Goal: Task Accomplishment & Management: Complete application form

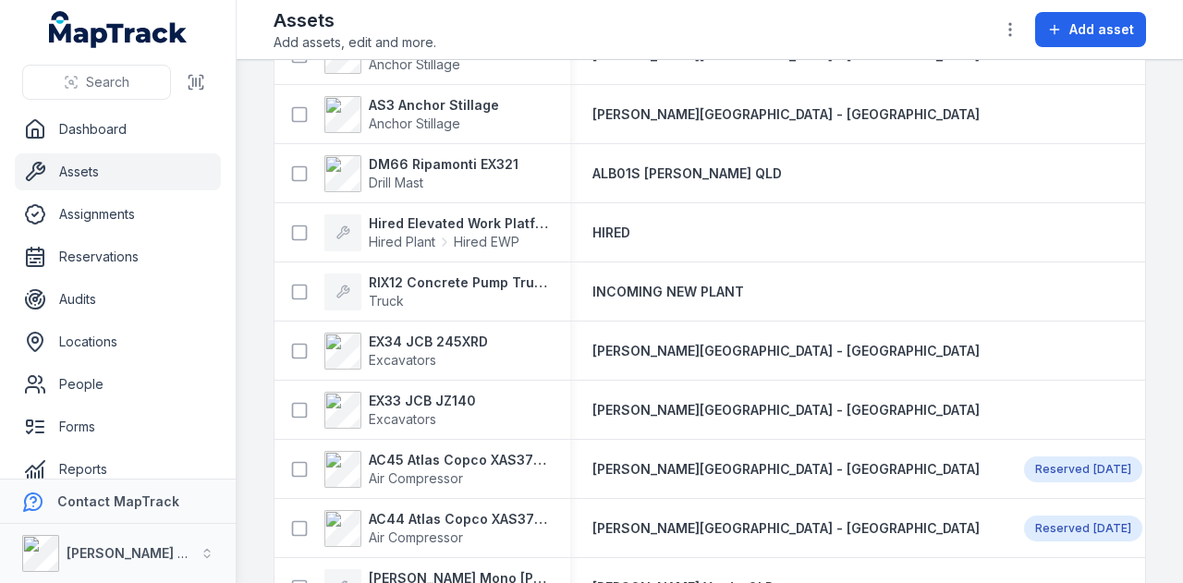
scroll to position [342, 0]
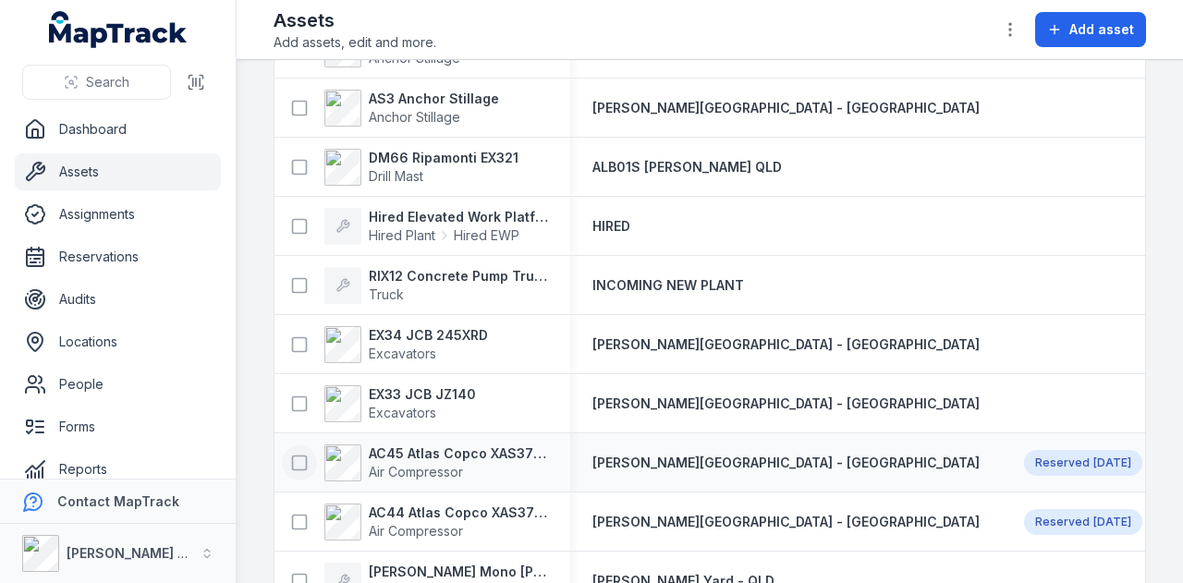
click at [300, 457] on icon at bounding box center [299, 463] width 18 height 18
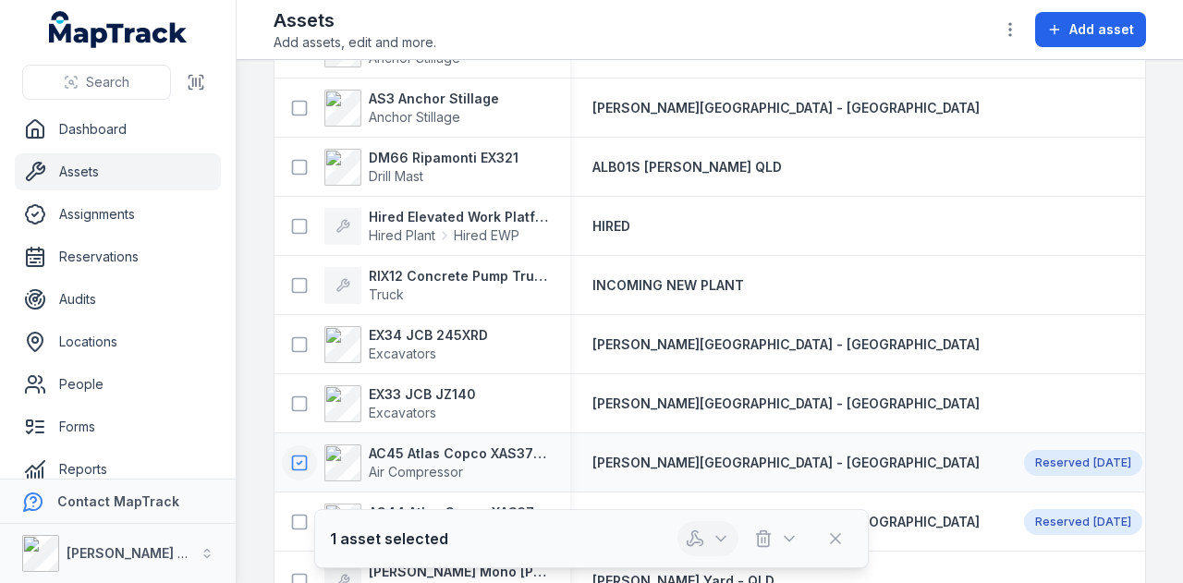
click at [714, 550] on button "button" at bounding box center [708, 538] width 61 height 35
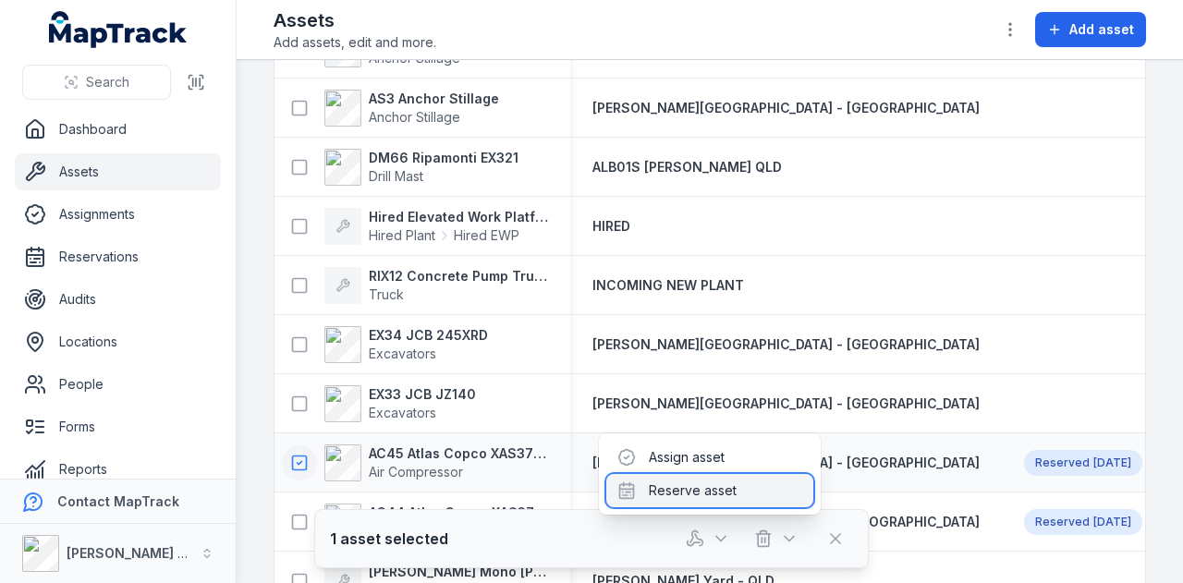
click at [717, 487] on div "Reserve asset" at bounding box center [709, 490] width 207 height 33
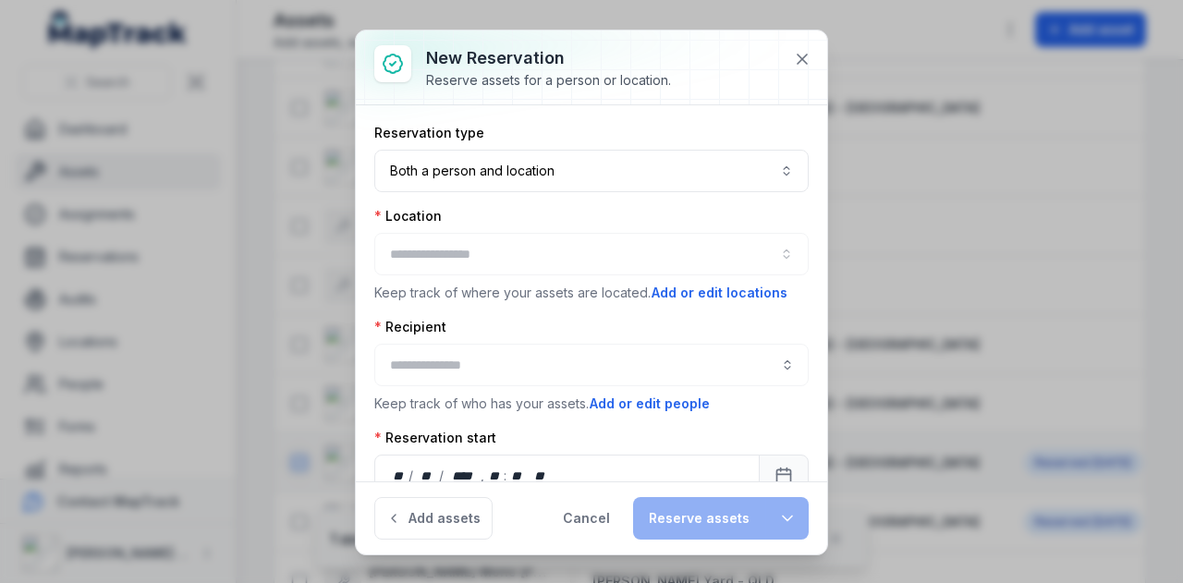
click at [575, 250] on div at bounding box center [591, 254] width 434 height 43
click at [575, 250] on button "button" at bounding box center [591, 254] width 434 height 43
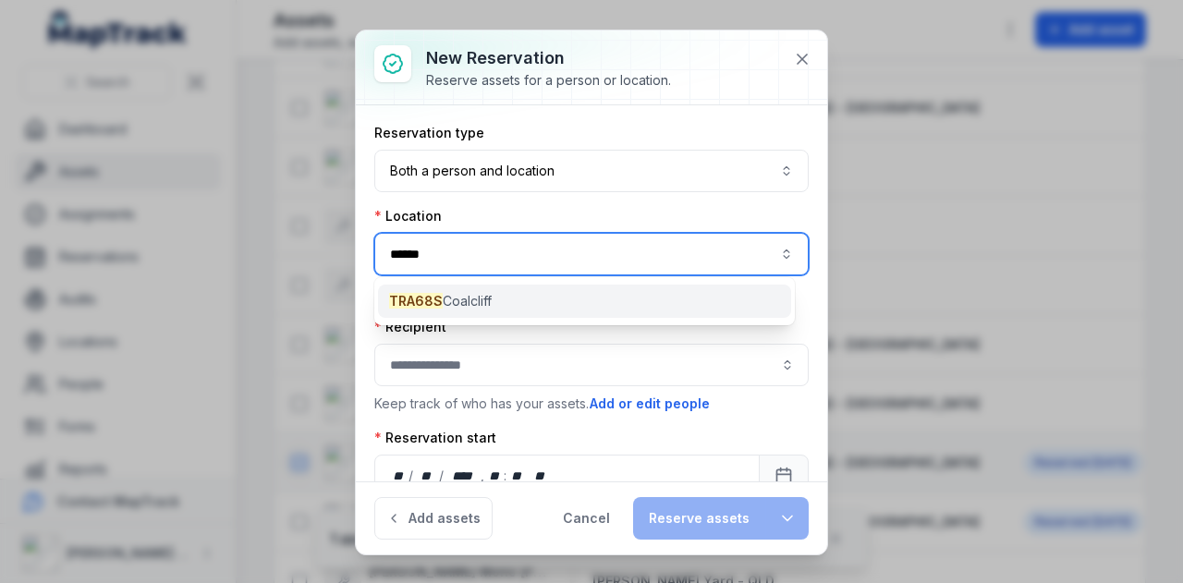
type input "******"
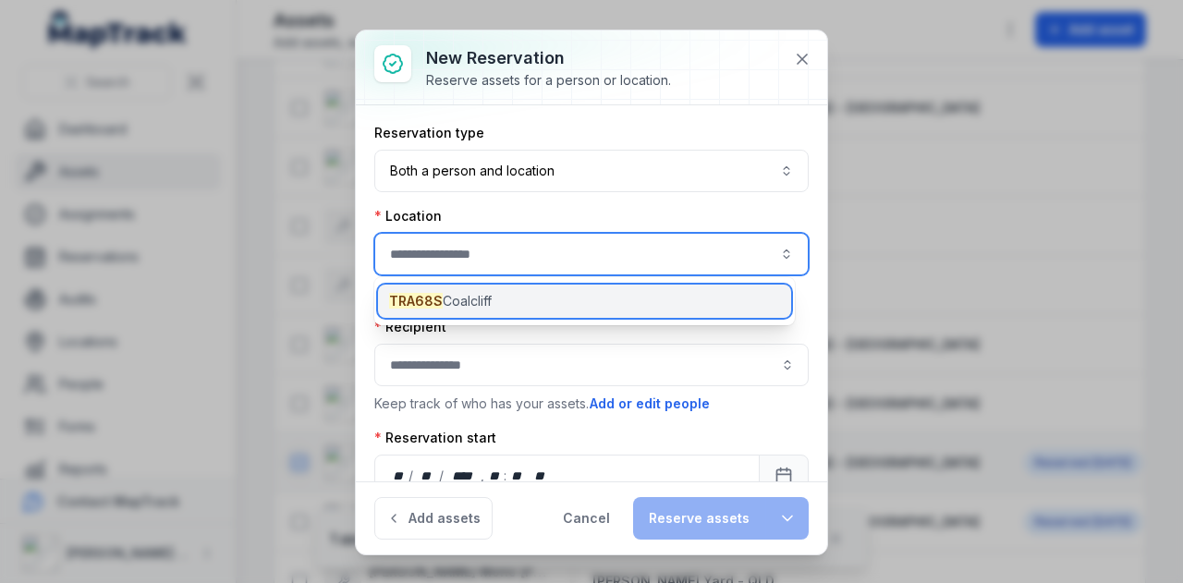
click at [503, 313] on div "TRA68S Coalcliff" at bounding box center [584, 301] width 413 height 33
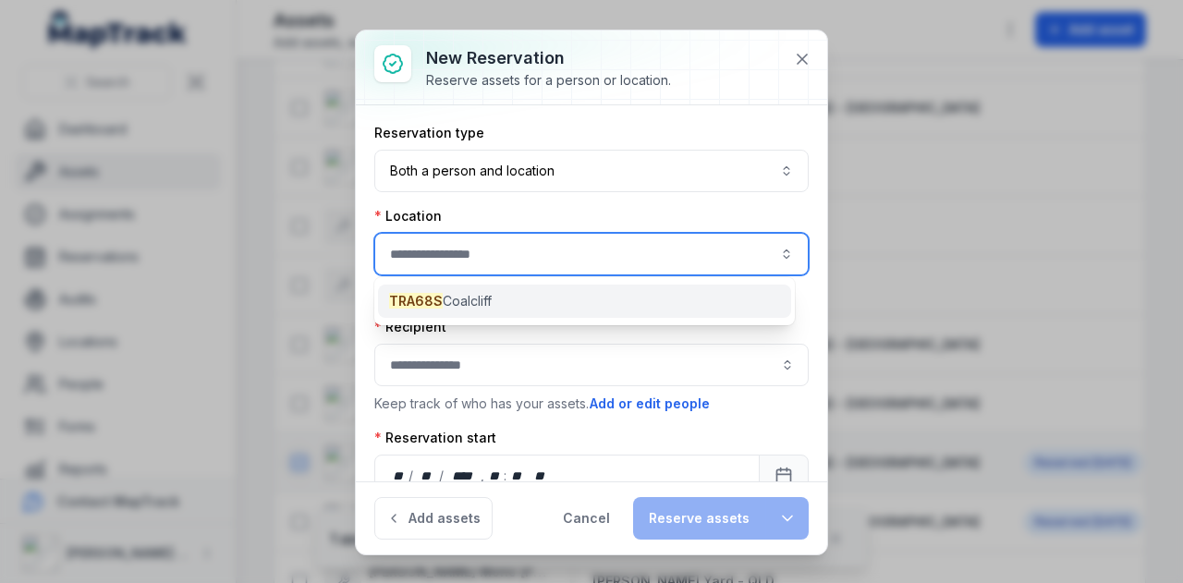
type input "**********"
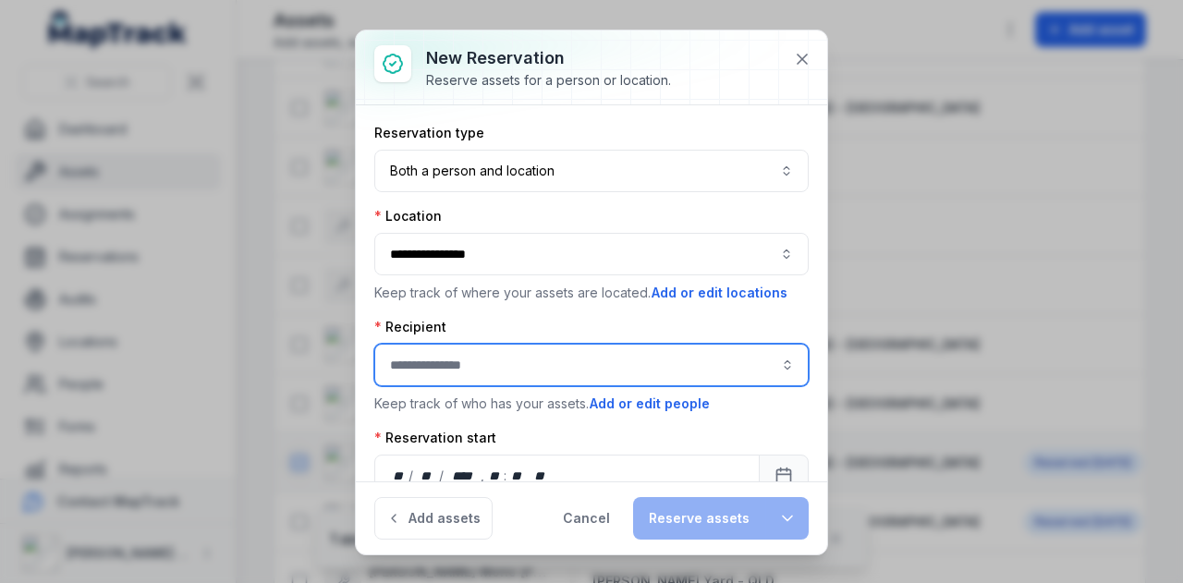
click at [488, 363] on input ":r18:-form-item-label" at bounding box center [591, 365] width 434 height 43
click at [502, 398] on div "[PERSON_NAME]" at bounding box center [584, 411] width 411 height 33
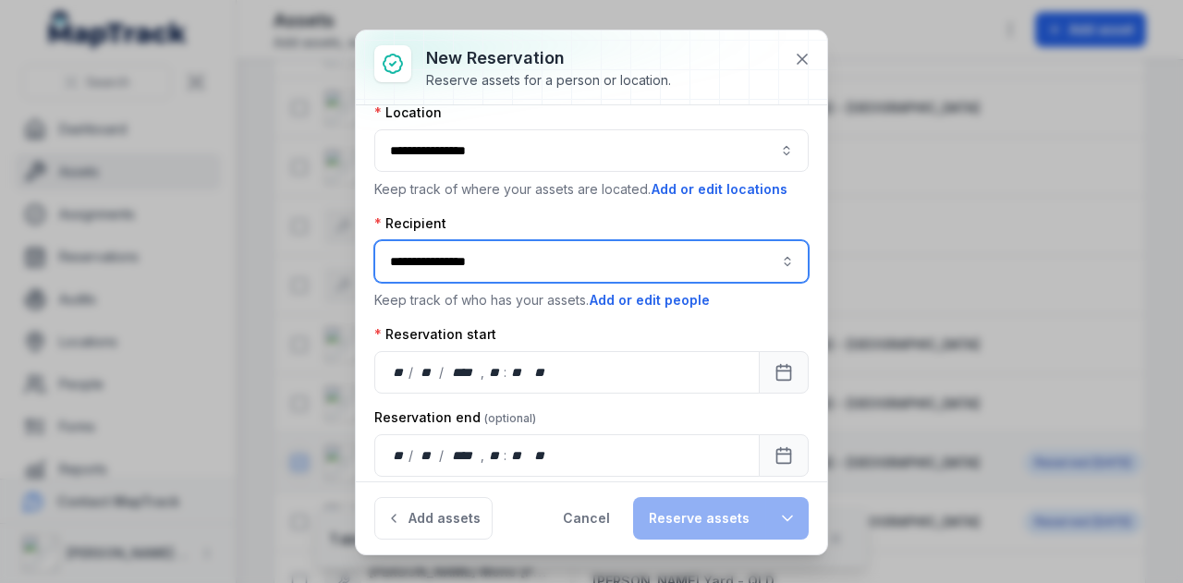
scroll to position [116, 0]
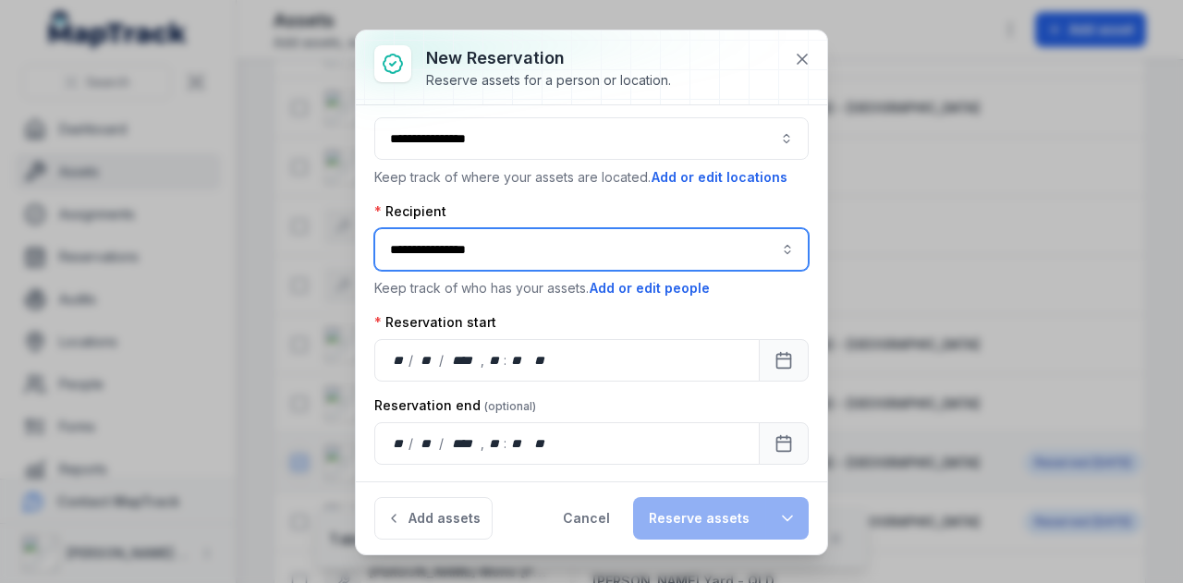
type input "**********"
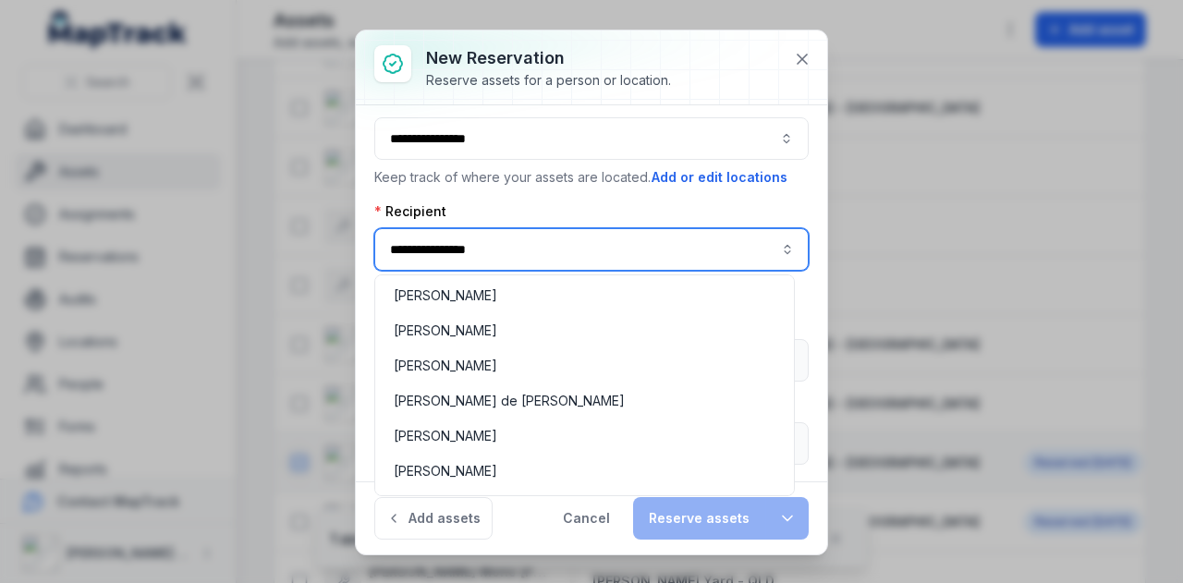
scroll to position [2275, 0]
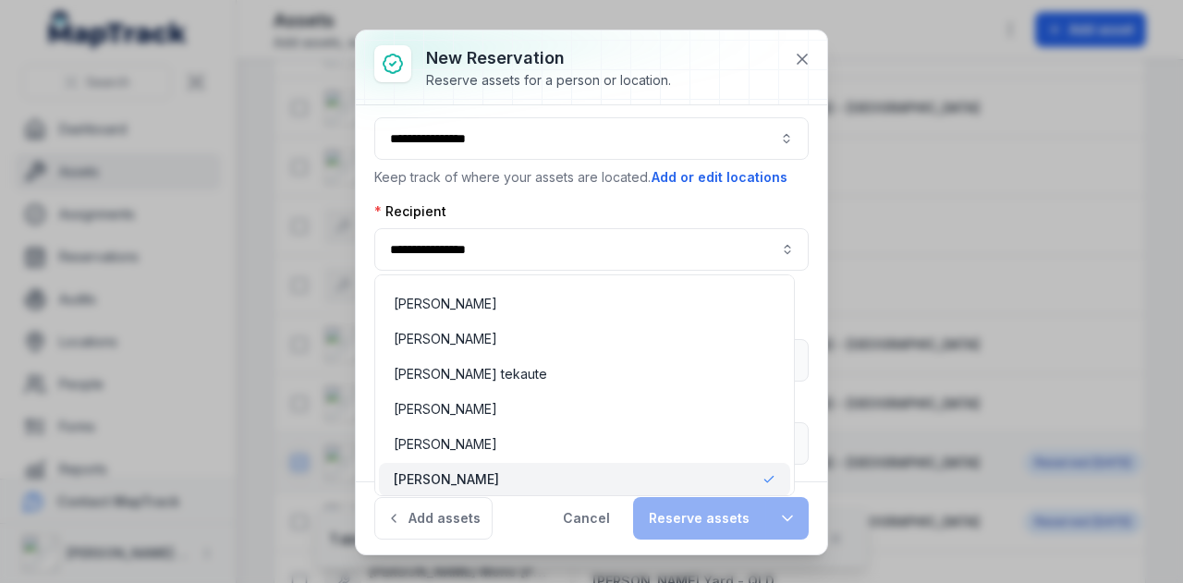
click at [797, 215] on div "**********" at bounding box center [591, 293] width 471 height 376
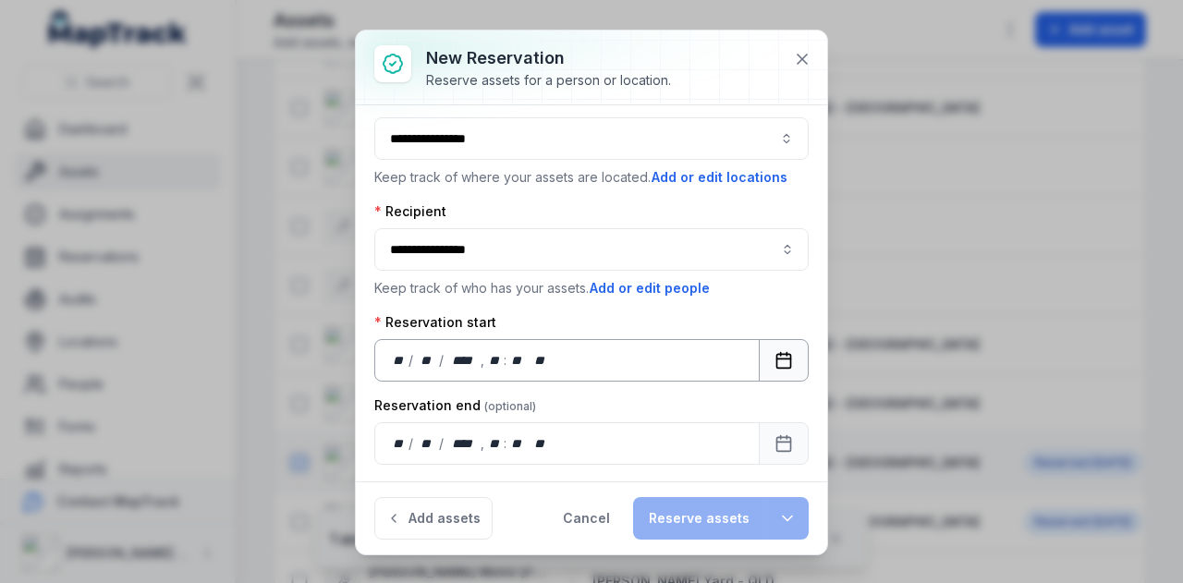
click at [775, 352] on icon "Calendar" at bounding box center [784, 360] width 18 height 18
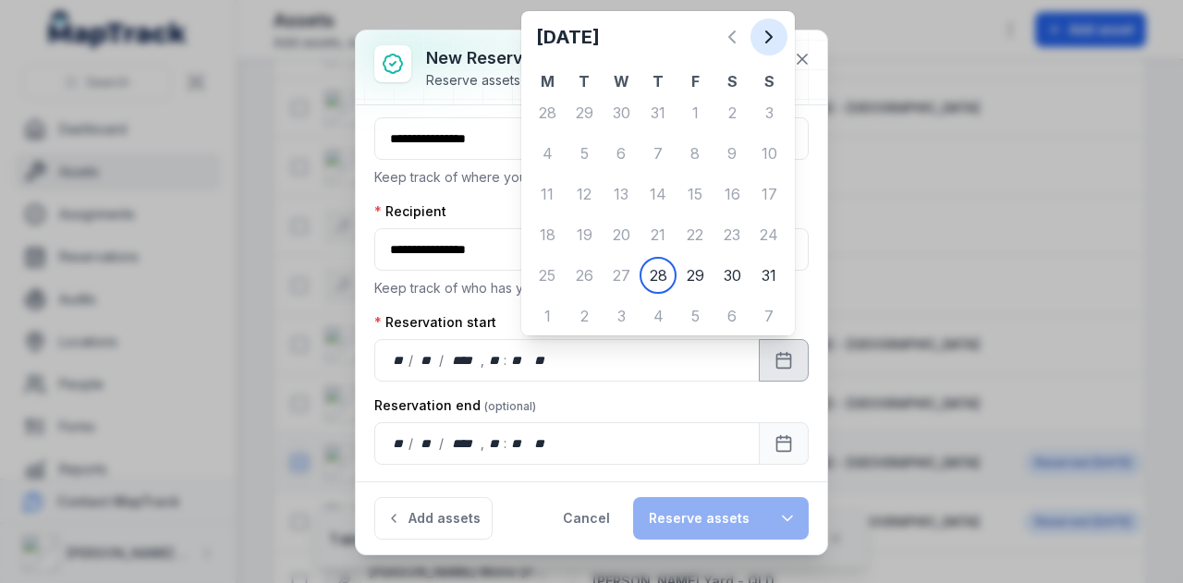
click at [755, 43] on button "Next" at bounding box center [769, 36] width 37 height 37
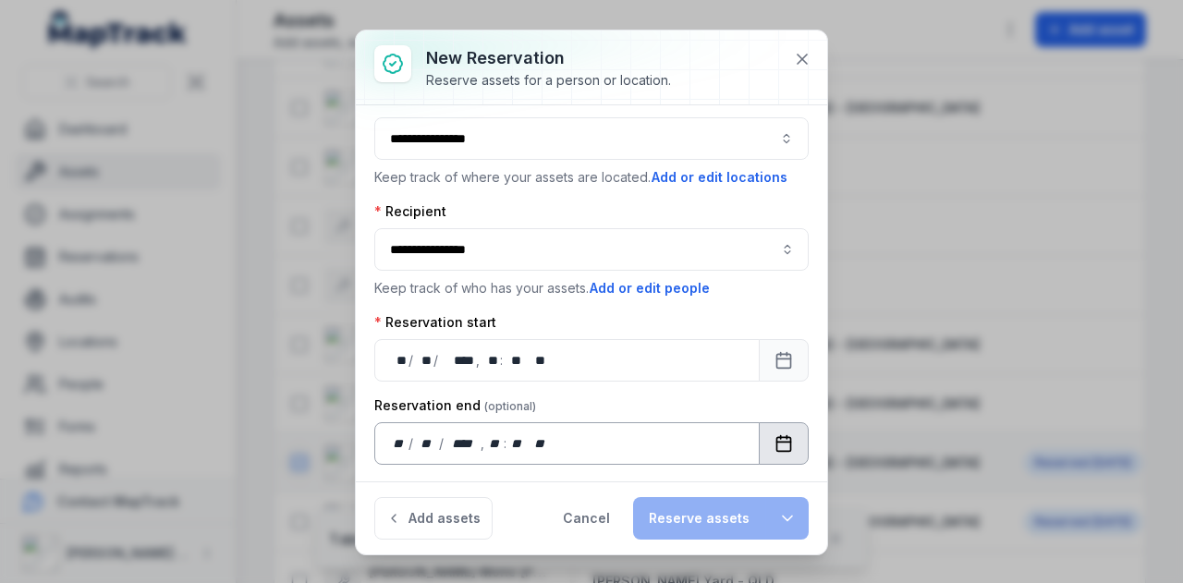
click at [759, 439] on button "Calendar" at bounding box center [784, 443] width 50 height 43
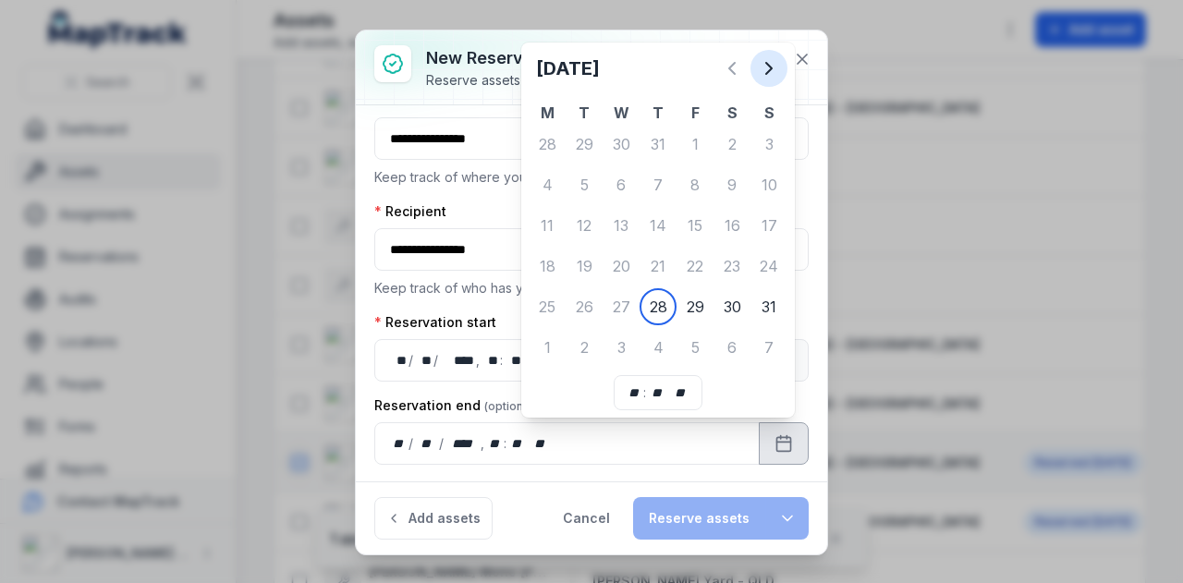
click at [756, 55] on div "[DATE]" at bounding box center [658, 76] width 259 height 52
click at [765, 82] on button "Next" at bounding box center [769, 68] width 37 height 37
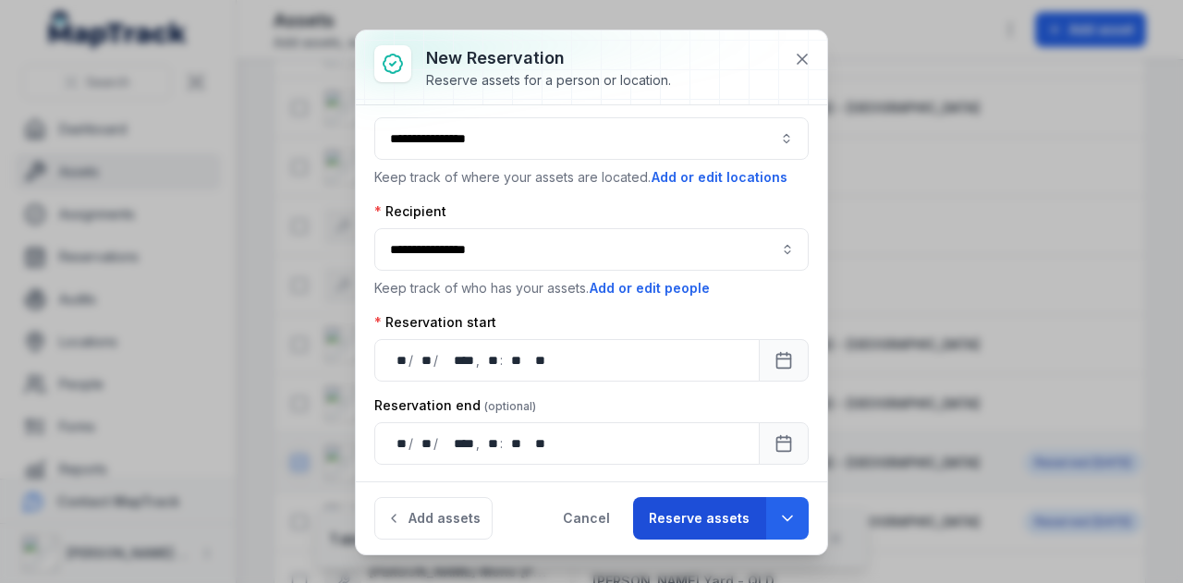
click at [678, 522] on button "Reserve assets" at bounding box center [699, 518] width 132 height 43
